Goal: Information Seeking & Learning: Check status

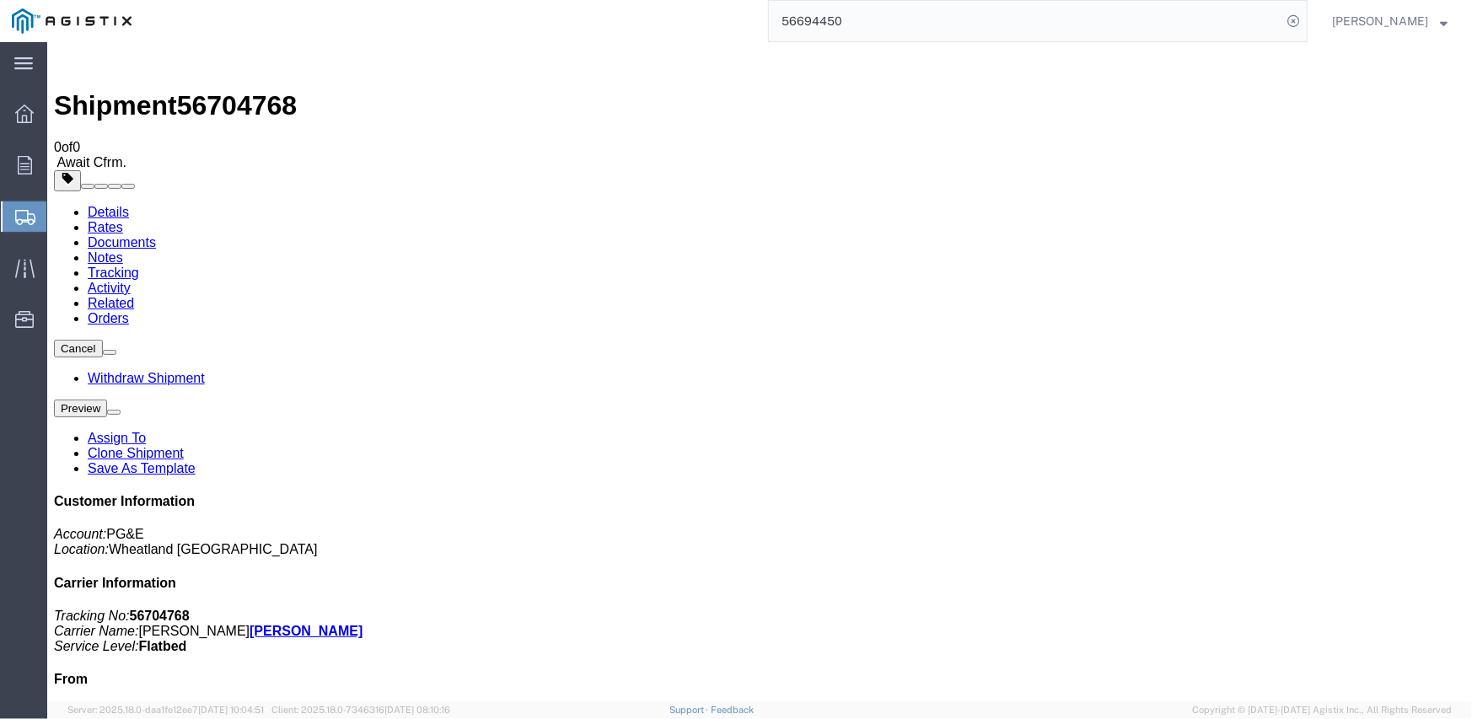
click at [825, 23] on input "56694450" at bounding box center [1025, 21] width 513 height 40
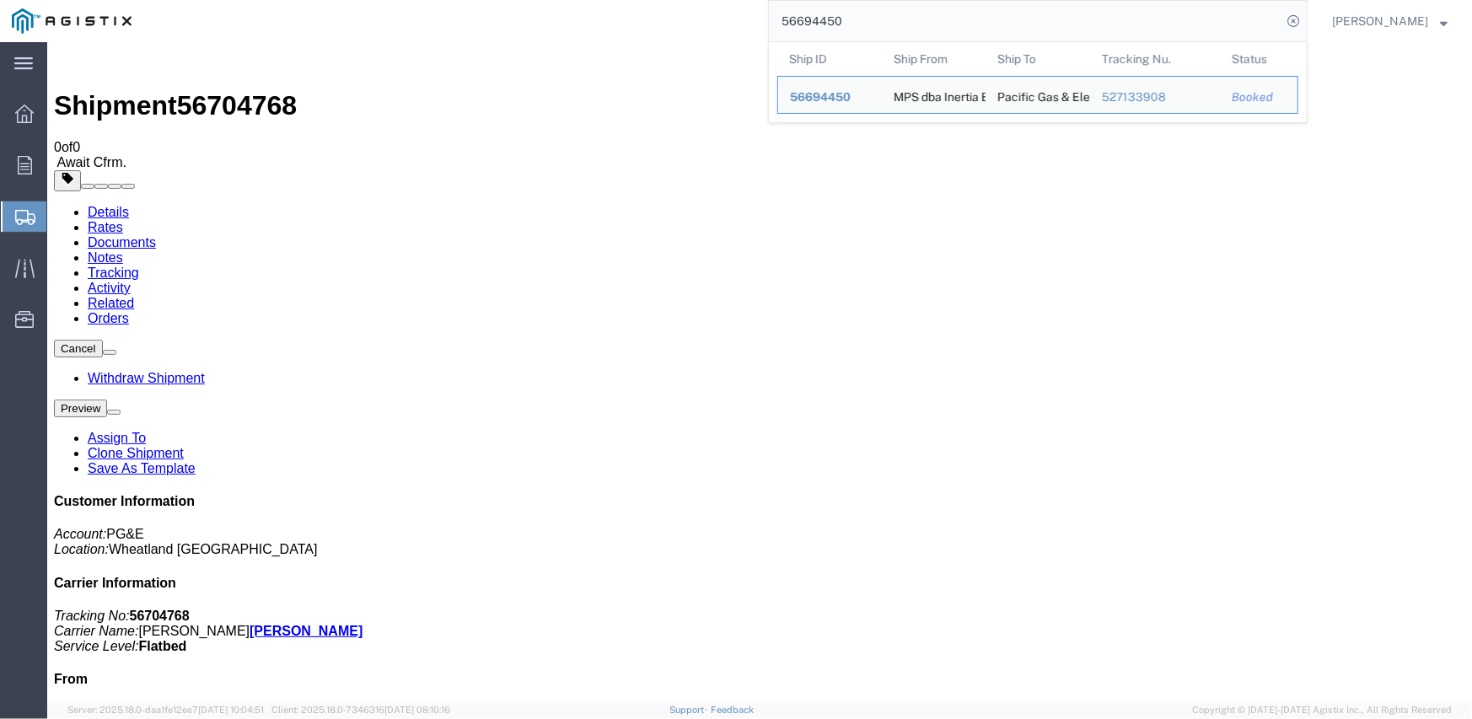
click at [825, 23] on input "56694450" at bounding box center [1025, 21] width 513 height 40
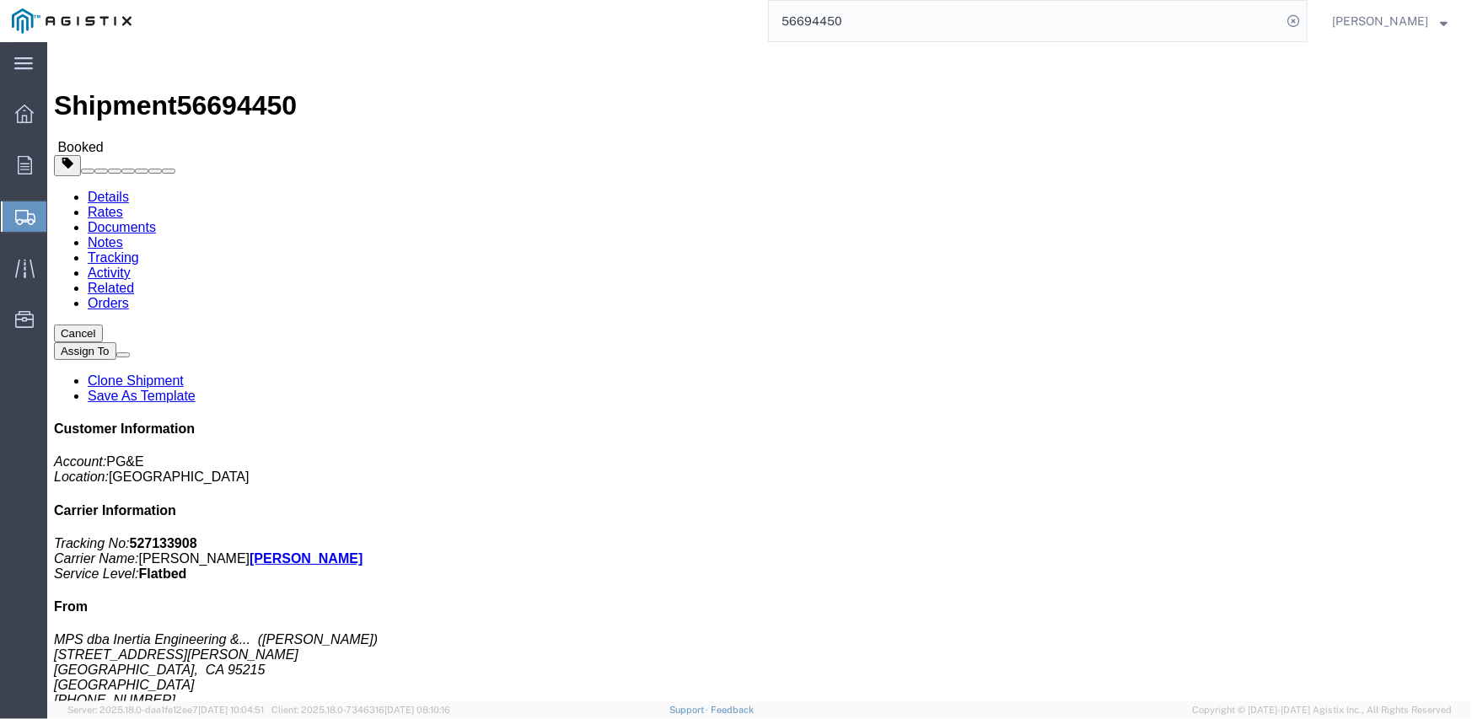
click link "Tracking"
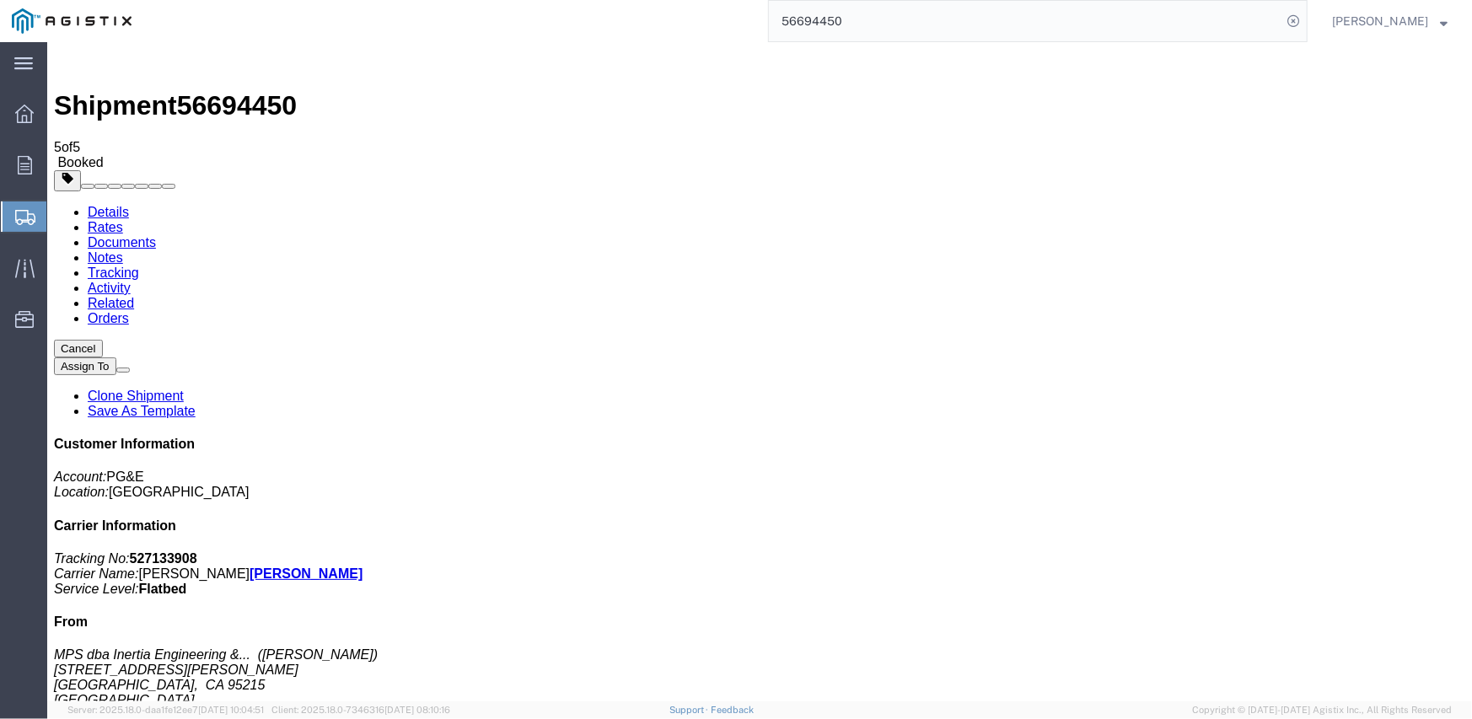
click at [829, 20] on input "56694450" at bounding box center [1025, 21] width 513 height 40
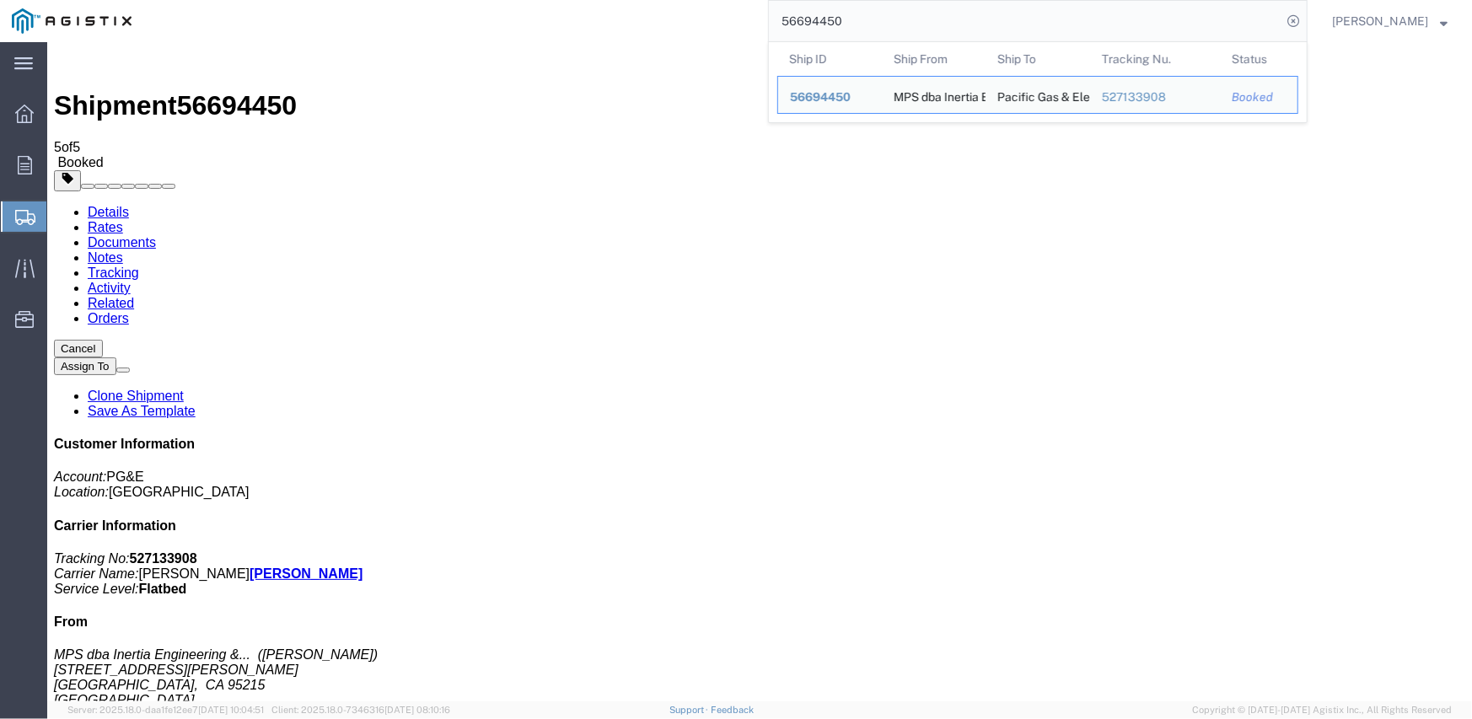
click at [829, 20] on input "56694450" at bounding box center [1025, 21] width 513 height 40
click at [831, 22] on input "56694450" at bounding box center [1025, 21] width 513 height 40
paste input "33341"
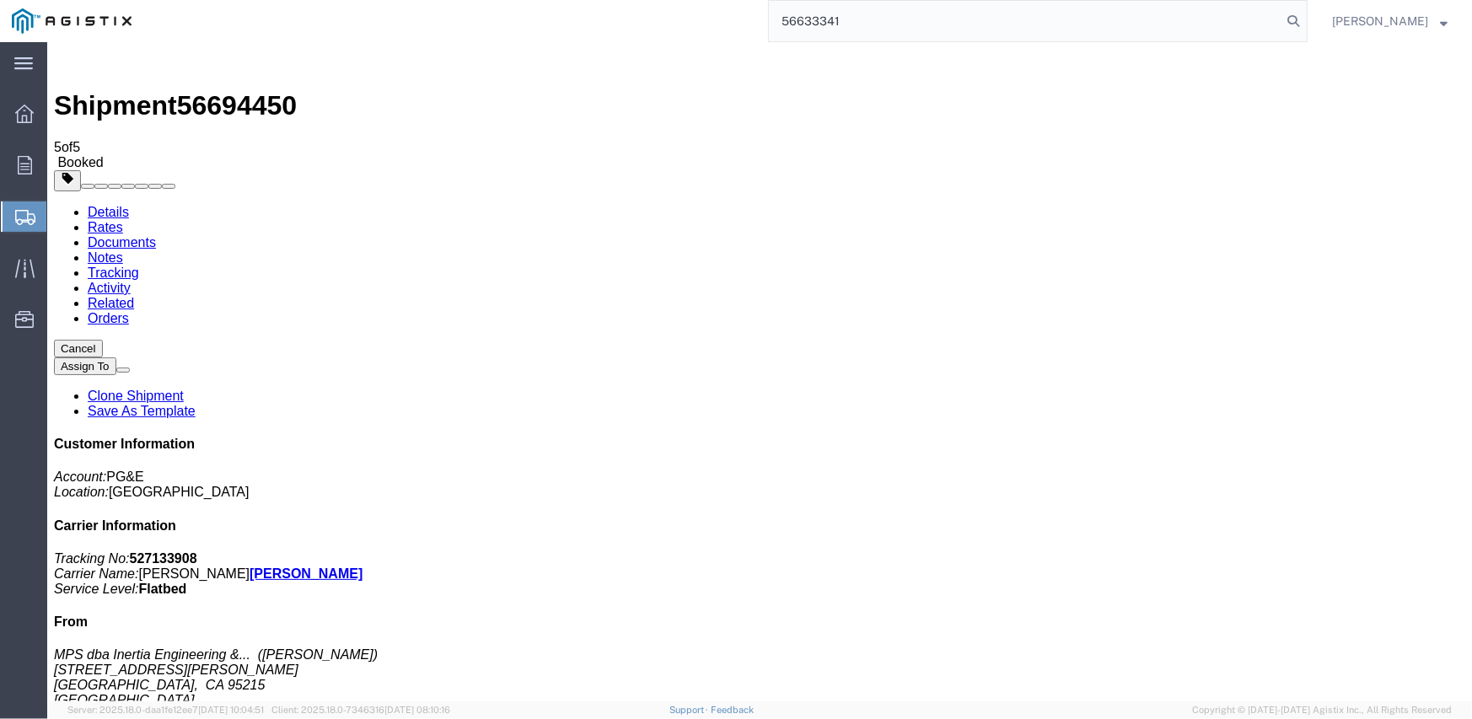
type input "56633341"
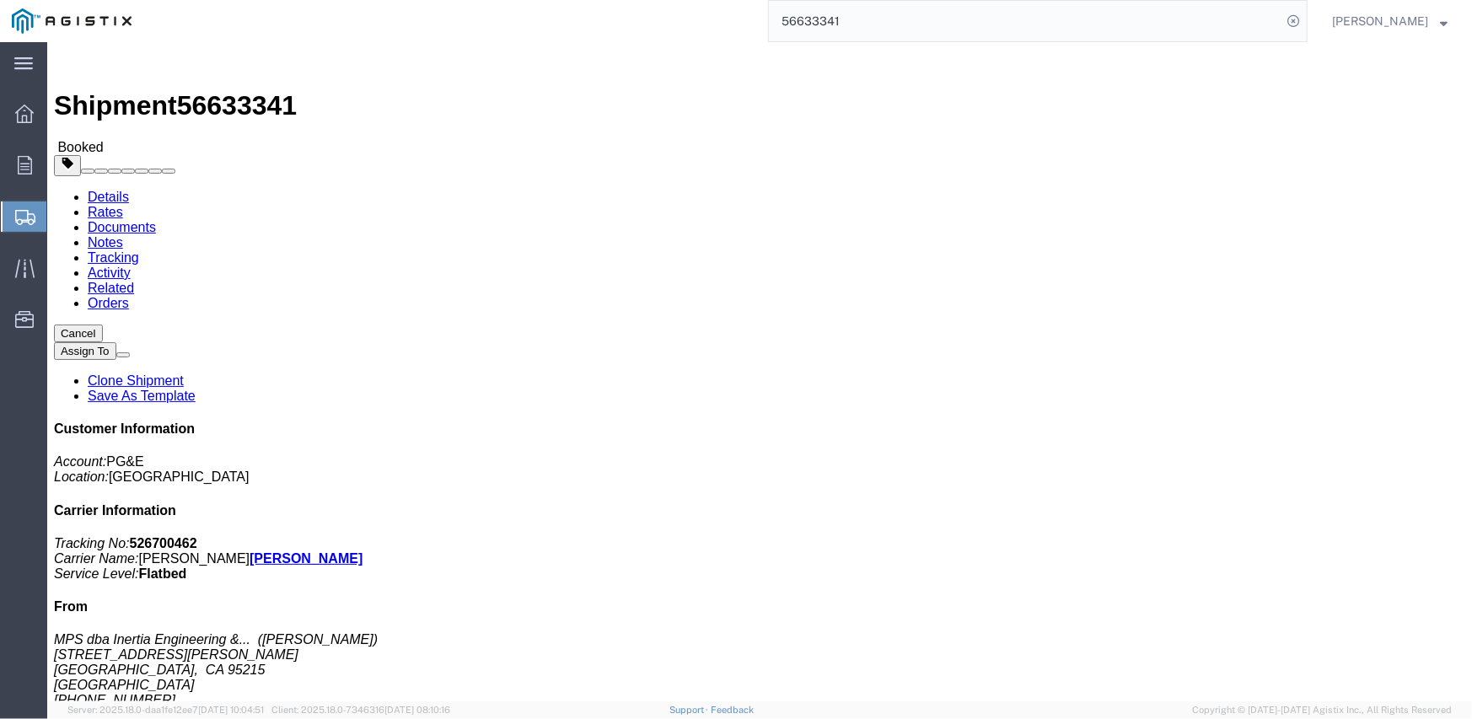
click link "Tracking"
